Goal: Task Accomplishment & Management: Use online tool/utility

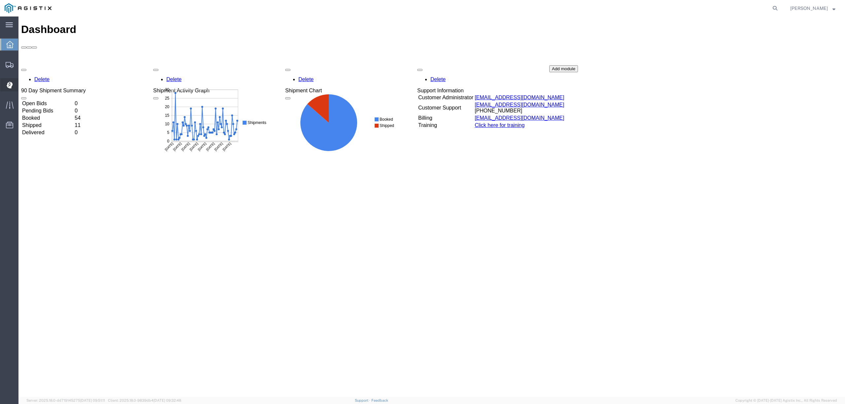
click at [23, 82] on span "Dispatch Manager" at bounding box center [20, 84] width 5 height 13
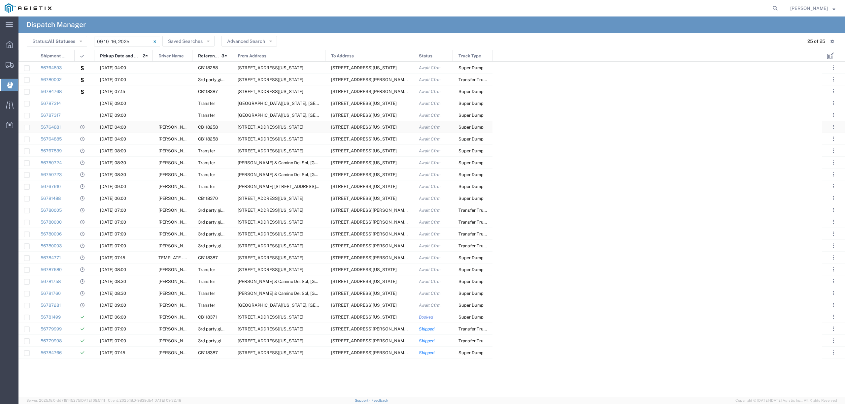
click at [164, 126] on span "[PERSON_NAME] [PERSON_NAME]" at bounding box center [194, 127] width 72 height 5
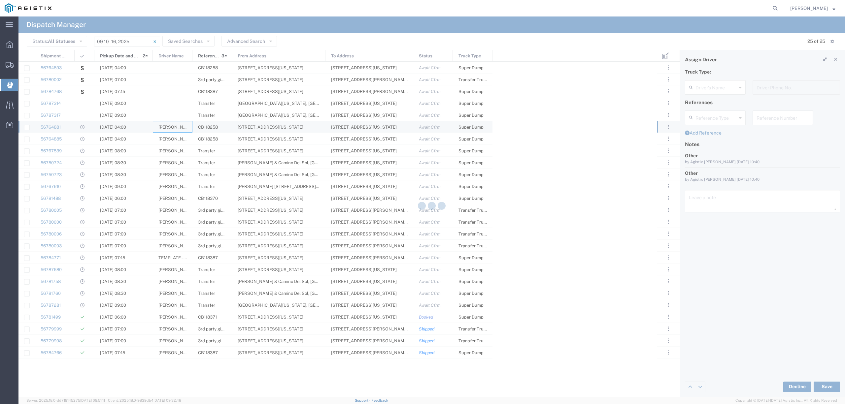
type input "[PERSON_NAME] [PERSON_NAME]"
type input "[PHONE_NUMBER]"
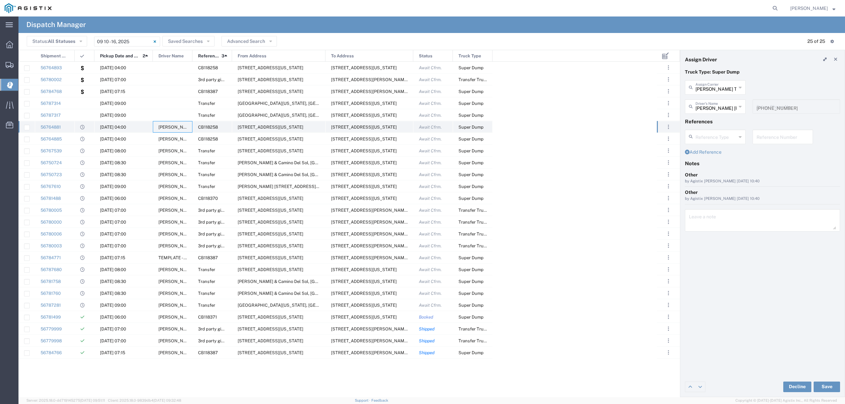
click at [61, 126] on div "56764881" at bounding box center [55, 127] width 40 height 12
click at [32, 128] on div at bounding box center [26, 127] width 16 height 12
click at [51, 126] on link "56764881" at bounding box center [51, 127] width 20 height 5
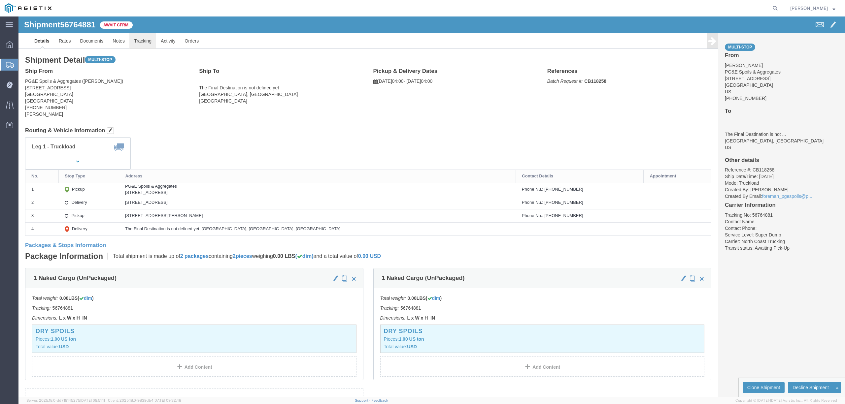
click link "Tracking"
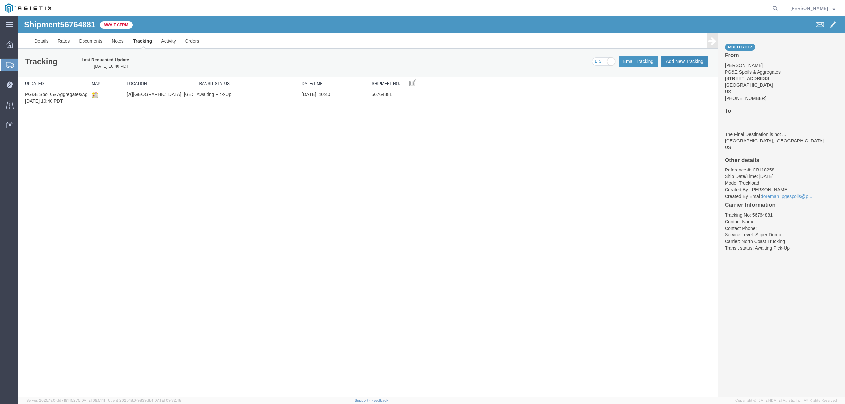
click at [679, 60] on button "Add New Tracking" at bounding box center [684, 61] width 47 height 11
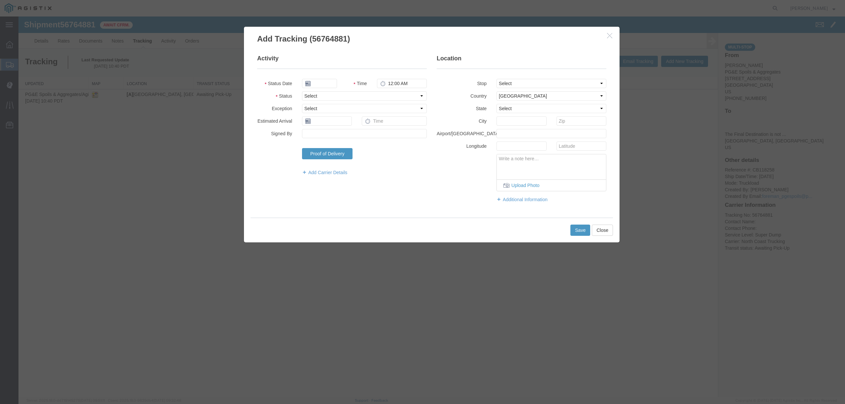
type input "[DATE]"
type input "9:00 AM"
click at [409, 94] on select "Select Arrival Notice Available Arrival Notice Imported Arrive at Delivery Loca…" at bounding box center [364, 95] width 125 height 9
click at [608, 232] on button "Close" at bounding box center [602, 230] width 21 height 11
